Goal: Task Accomplishment & Management: Manage account settings

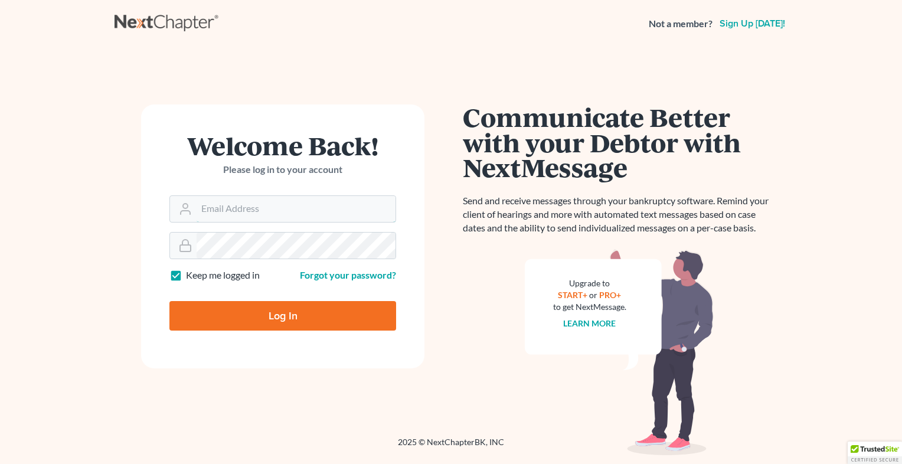
type input "[EMAIL_ADDRESS][DOMAIN_NAME]"
click at [346, 317] on input "Log In" at bounding box center [283, 316] width 227 height 30
type input "Thinking..."
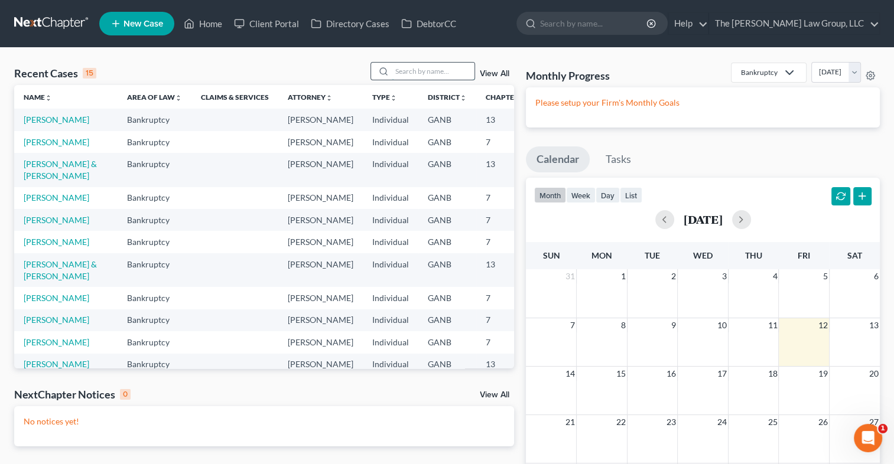
click at [418, 77] on input "search" at bounding box center [433, 71] width 83 height 17
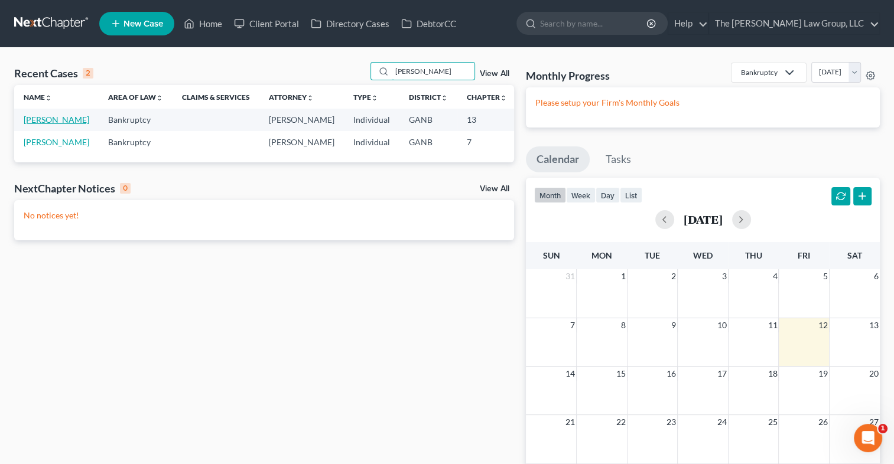
type input "[PERSON_NAME]"
click at [30, 123] on link "[PERSON_NAME]" at bounding box center [57, 120] width 66 height 10
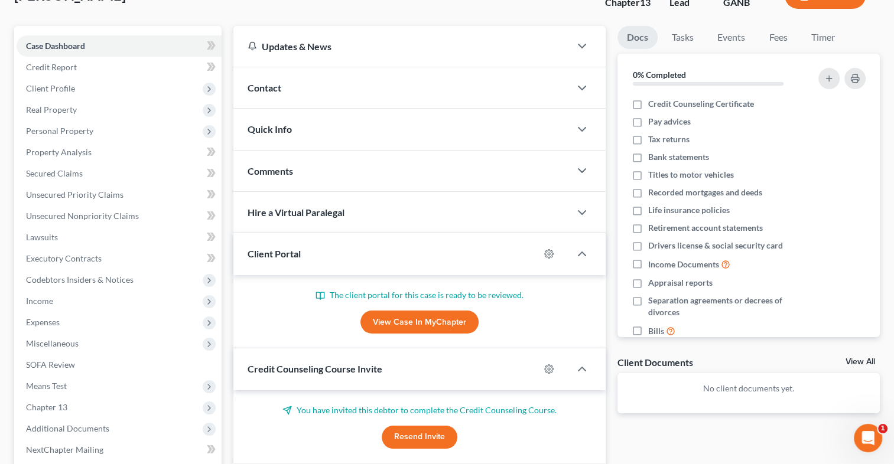
scroll to position [85, 0]
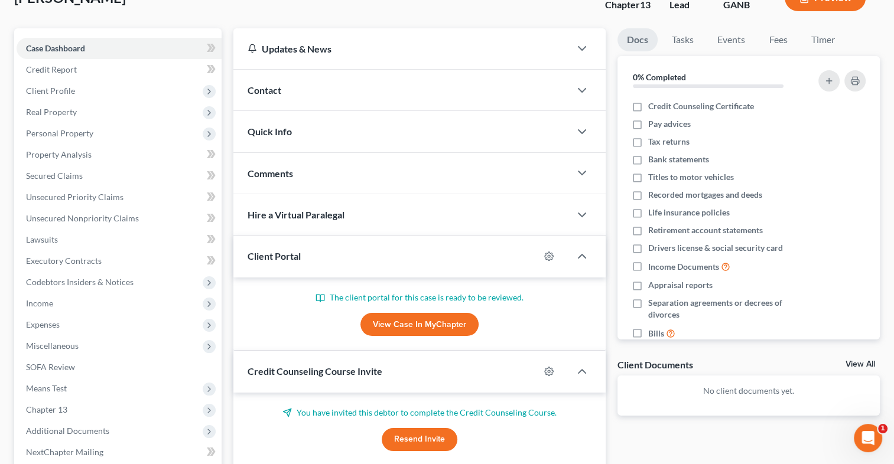
click at [285, 250] on span "Client Portal" at bounding box center [273, 255] width 53 height 11
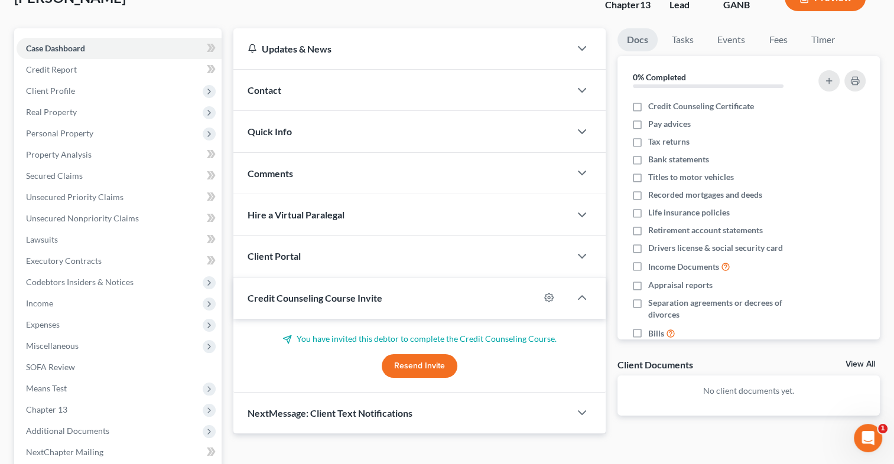
click at [285, 250] on span "Client Portal" at bounding box center [273, 255] width 53 height 11
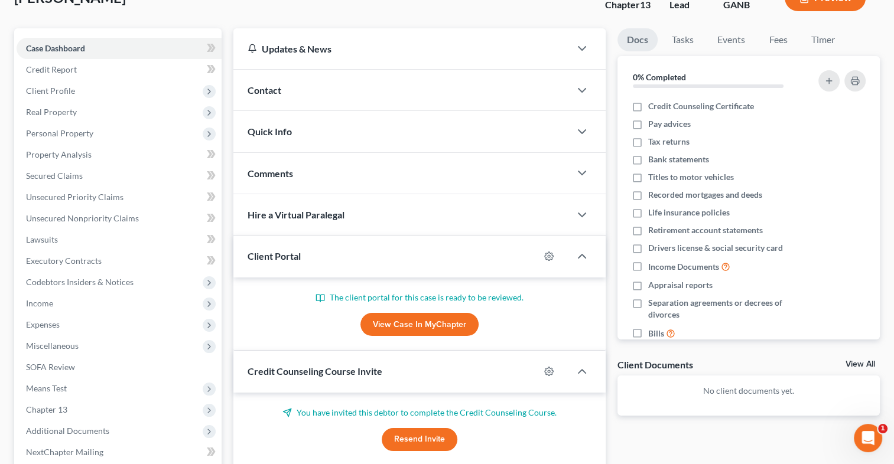
click at [396, 324] on link "View Case in MyChapter" at bounding box center [419, 325] width 118 height 24
click at [858, 366] on link "View All" at bounding box center [860, 364] width 30 height 8
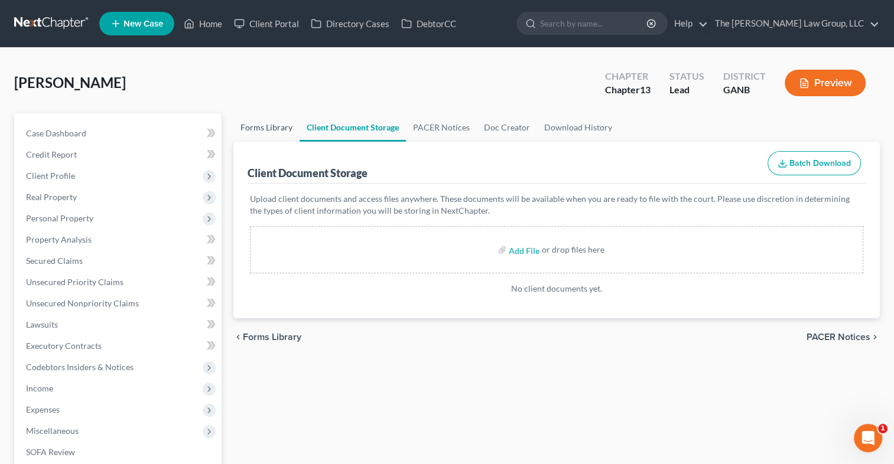
click at [264, 131] on link "Forms Library" at bounding box center [266, 127] width 66 height 28
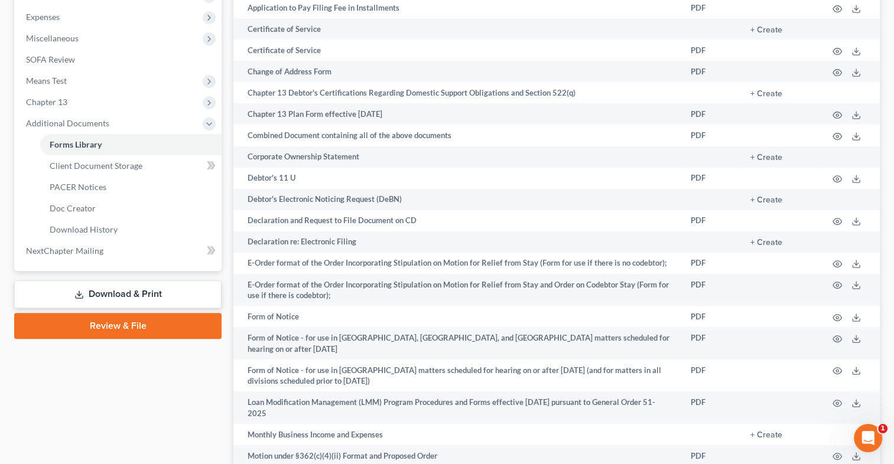
scroll to position [387, 0]
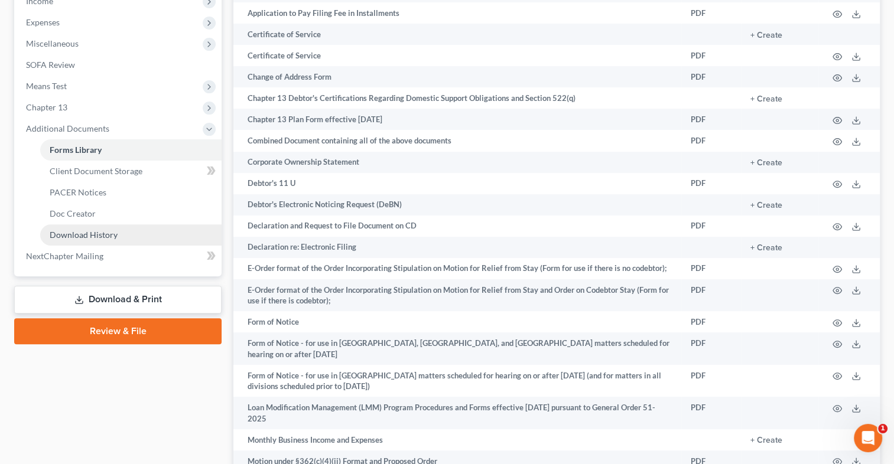
click at [88, 230] on span "Download History" at bounding box center [84, 235] width 68 height 10
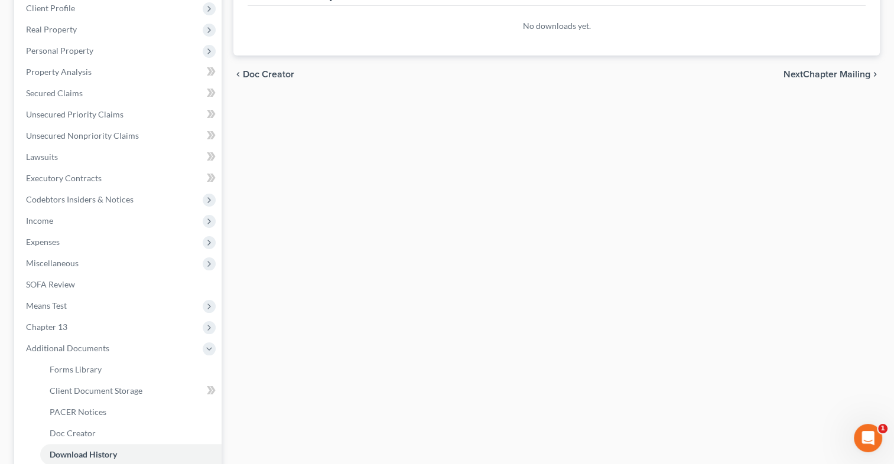
scroll to position [312, 0]
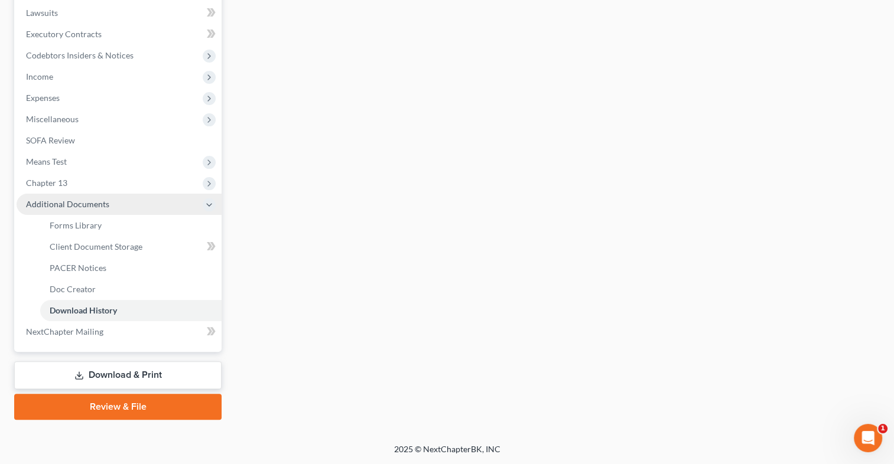
click at [80, 207] on span "Additional Documents" at bounding box center [67, 204] width 83 height 10
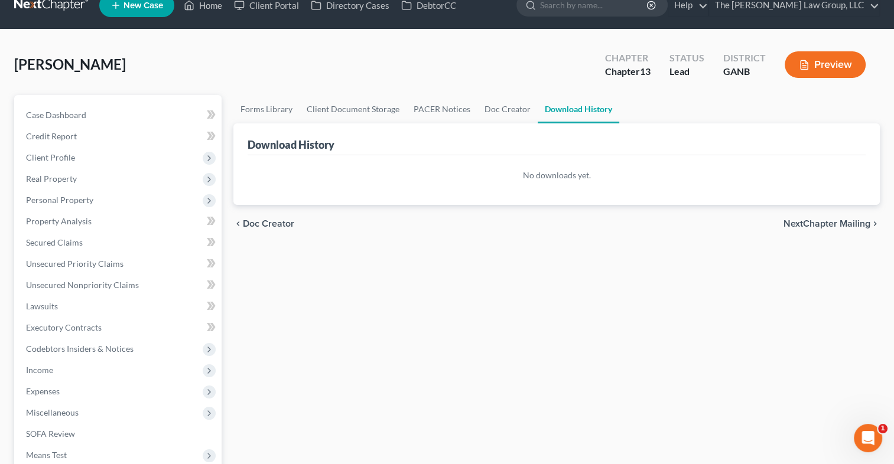
scroll to position [0, 0]
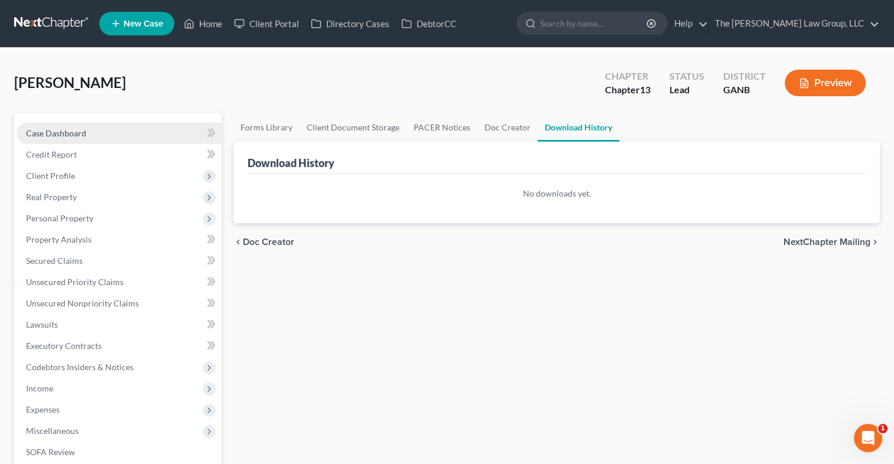
click at [73, 138] on span "Case Dashboard" at bounding box center [56, 133] width 60 height 10
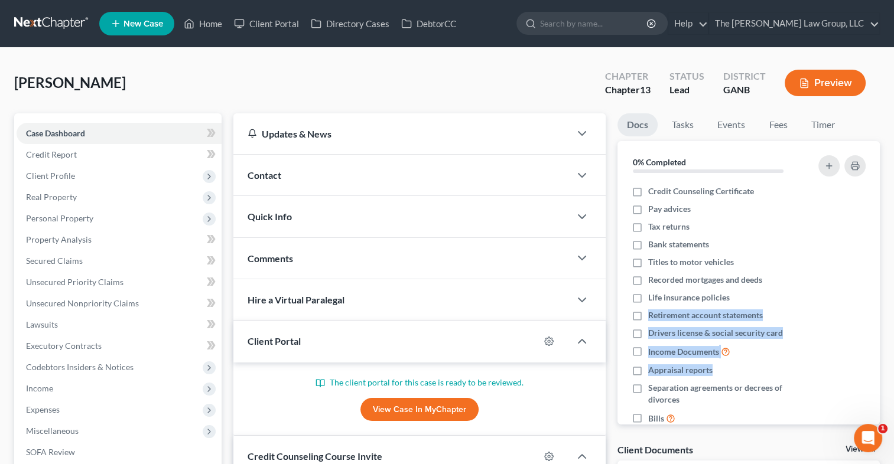
drag, startPoint x: 869, startPoint y: 302, endPoint x: 893, endPoint y: 372, distance: 74.1
click at [893, 372] on html "Home New Case Client Portal Directory Cases DebtorCC The Martin Law Group, LLC …" at bounding box center [447, 335] width 894 height 670
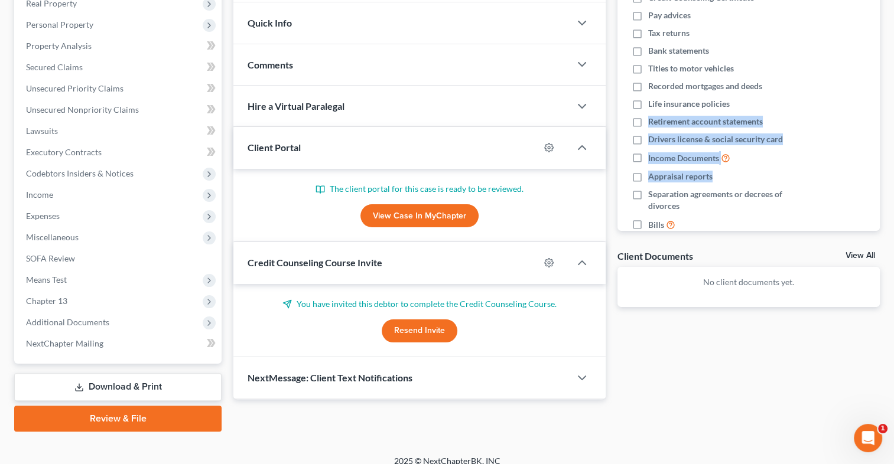
scroll to position [196, 0]
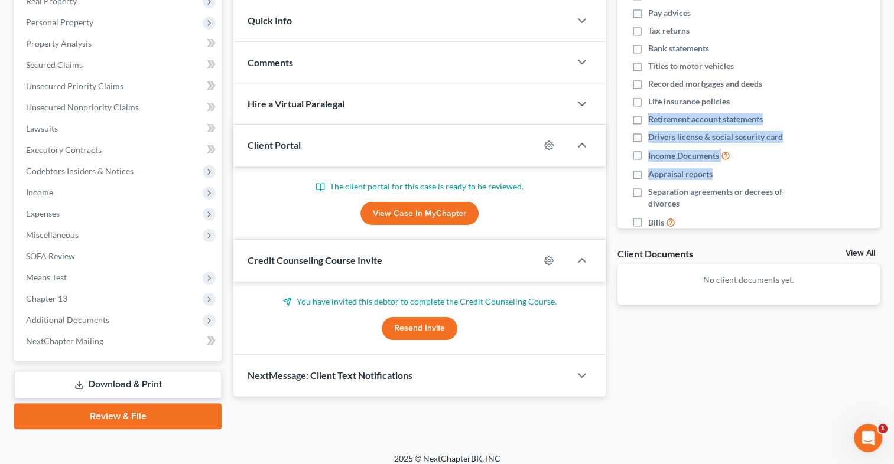
click at [855, 249] on link "View All" at bounding box center [860, 253] width 30 height 8
